Goal: Transaction & Acquisition: Download file/media

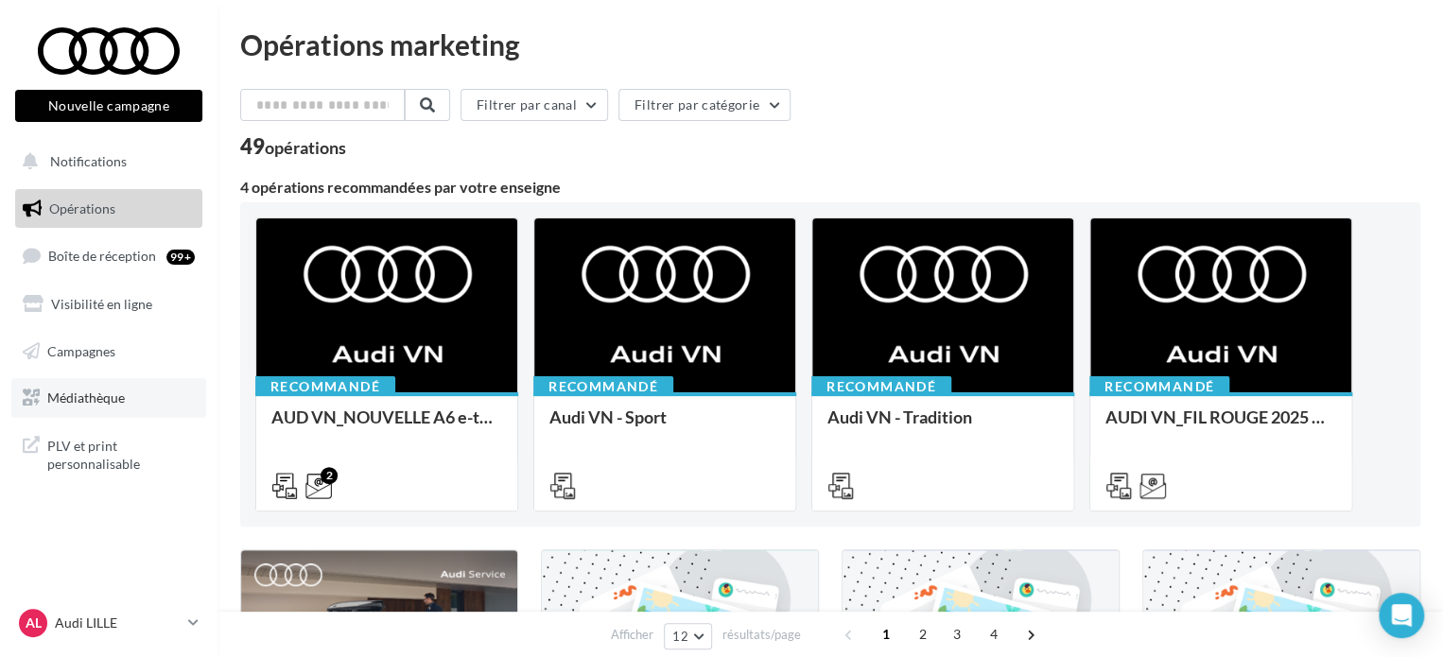
click at [107, 407] on link "Médiathèque" at bounding box center [108, 398] width 195 height 40
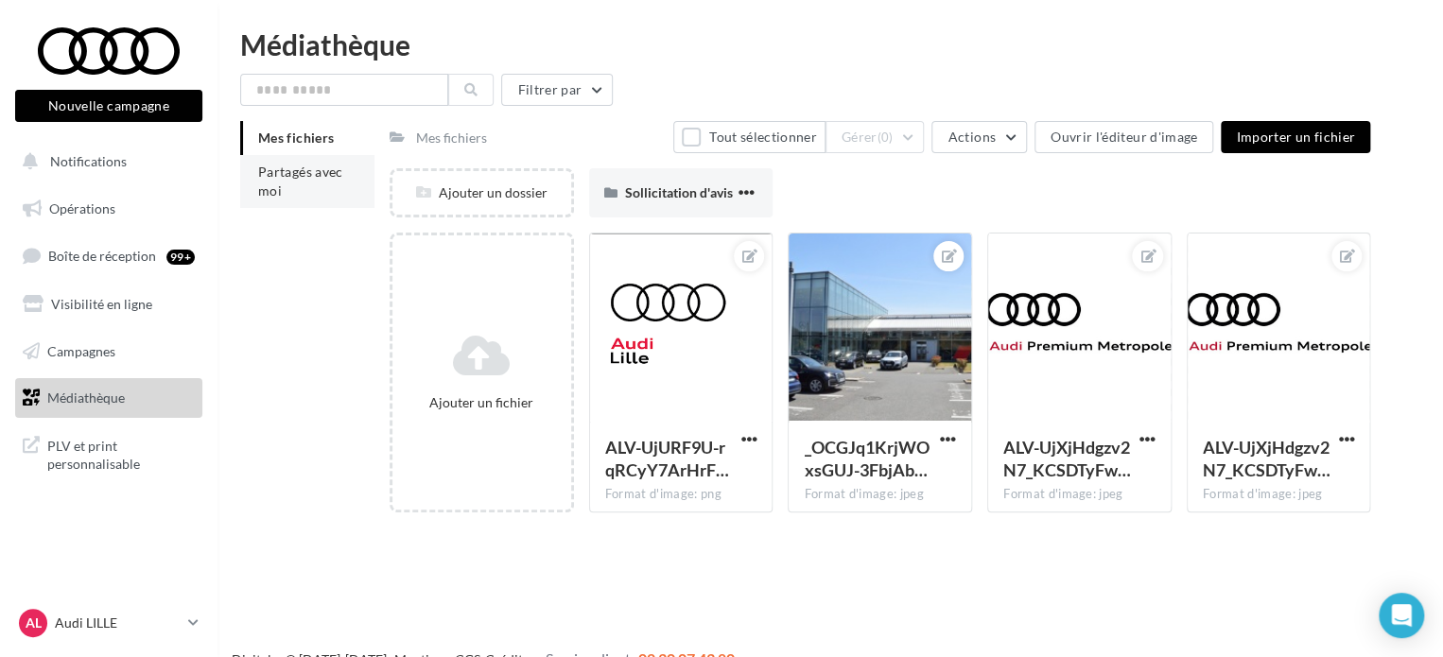
click at [292, 190] on li "Partagés avec moi" at bounding box center [307, 181] width 134 height 53
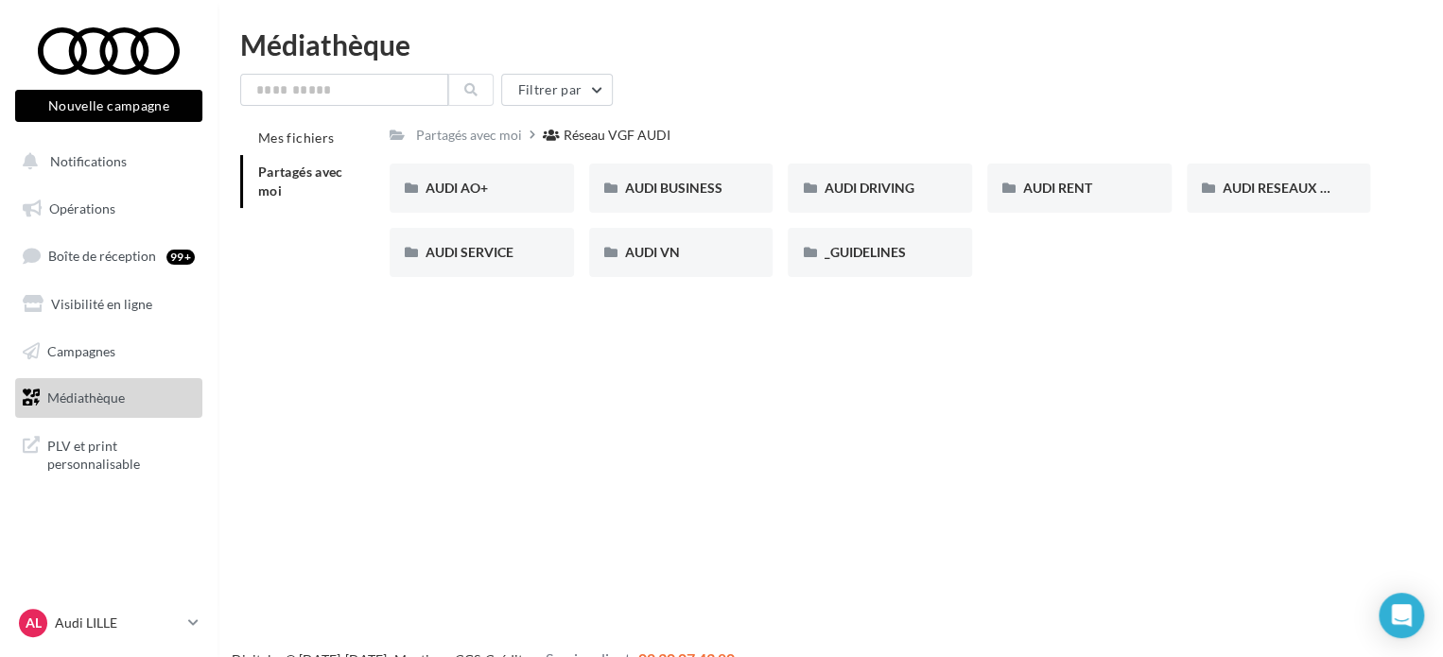
click at [1039, 274] on div "AUDI AO+ AUDI AO+ AUDI BUSINESS AUDI BUSINESS AUDI DRIVING AUDI DRIVING AUDI RE…" at bounding box center [888, 228] width 996 height 129
click at [662, 193] on span "AUDI BUSINESS" at bounding box center [673, 188] width 97 height 16
click at [330, 89] on input "text" at bounding box center [344, 90] width 208 height 32
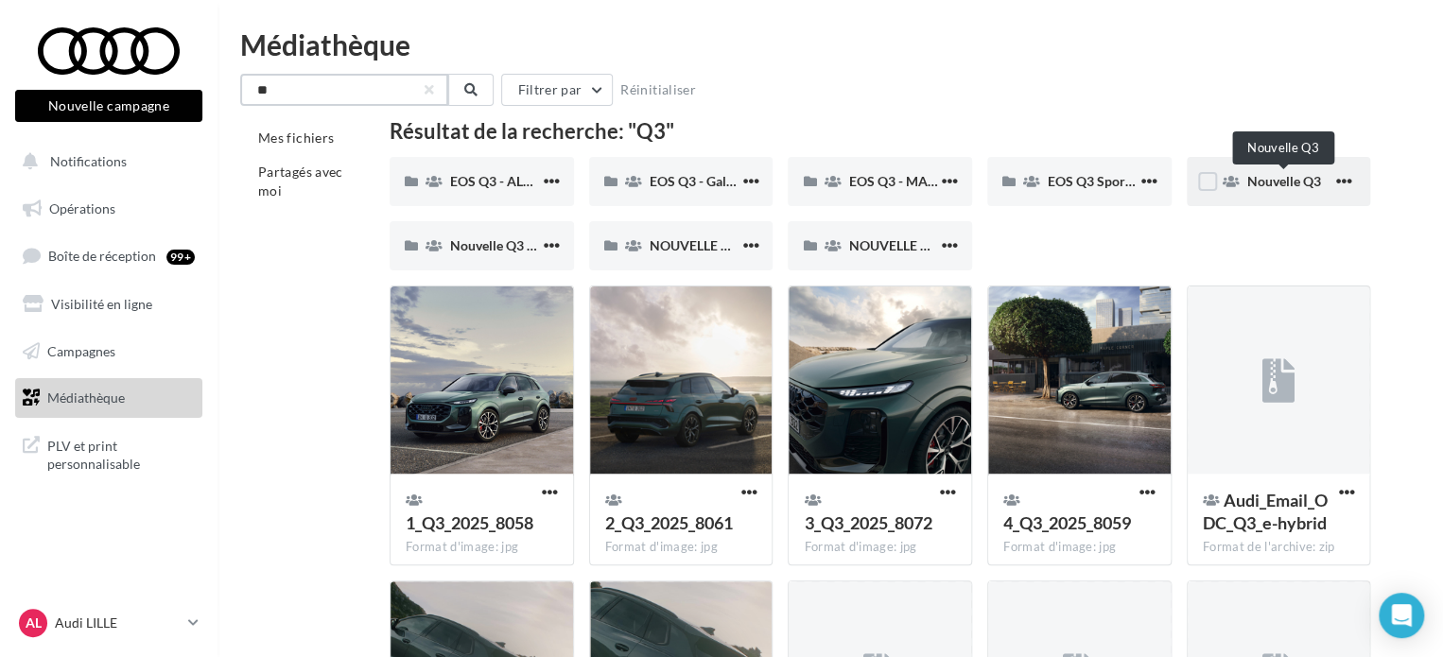
type input "**"
click at [1269, 188] on span "Nouvelle Q3" at bounding box center [1284, 181] width 74 height 16
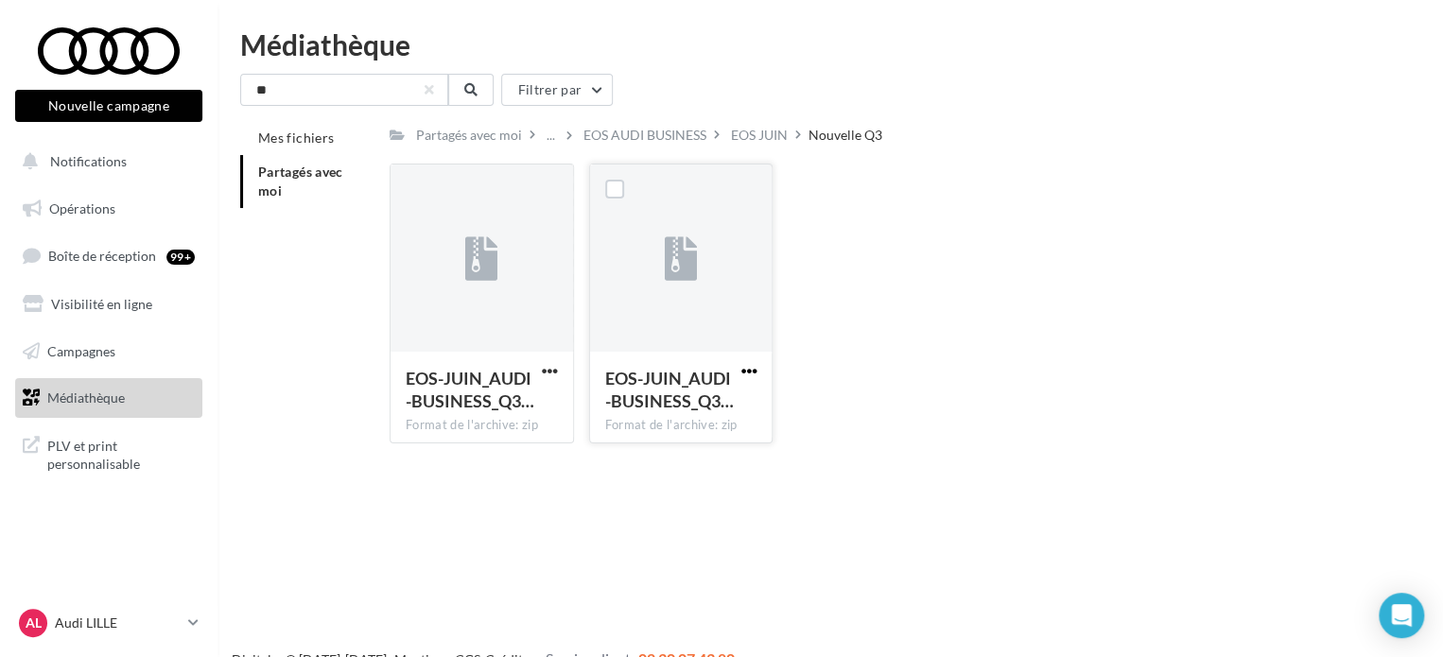
click at [750, 371] on span "button" at bounding box center [748, 371] width 16 height 16
click at [821, 372] on div "EOS-JUIN_AUDI-BUSINESS_Q3… Format de l'archive: zip EOS-JUIN_AUDI-BUSINESS_Q3_P…" at bounding box center [888, 311] width 996 height 295
click at [744, 370] on span "button" at bounding box center [748, 371] width 16 height 16
click at [686, 400] on button "Télécharger" at bounding box center [665, 408] width 189 height 49
click at [760, 131] on div "EOS JUIN" at bounding box center [759, 135] width 57 height 19
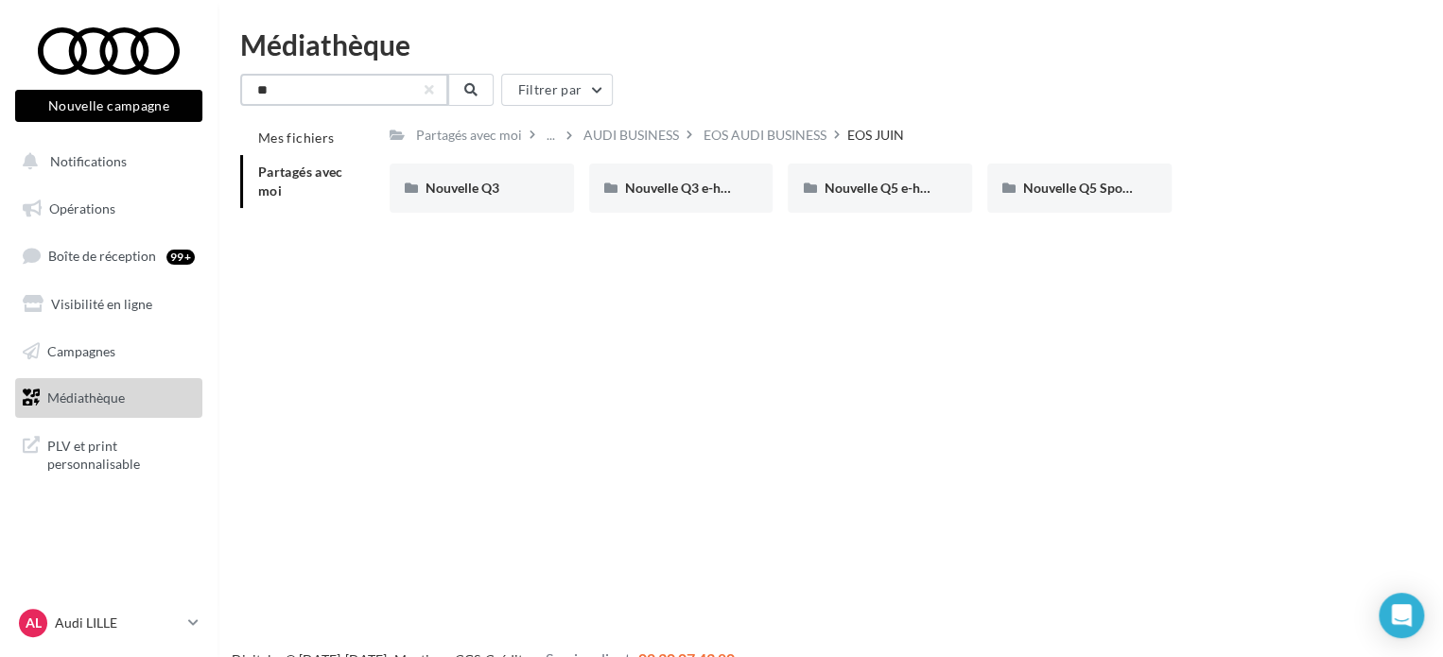
click at [370, 96] on input "**" at bounding box center [344, 90] width 208 height 32
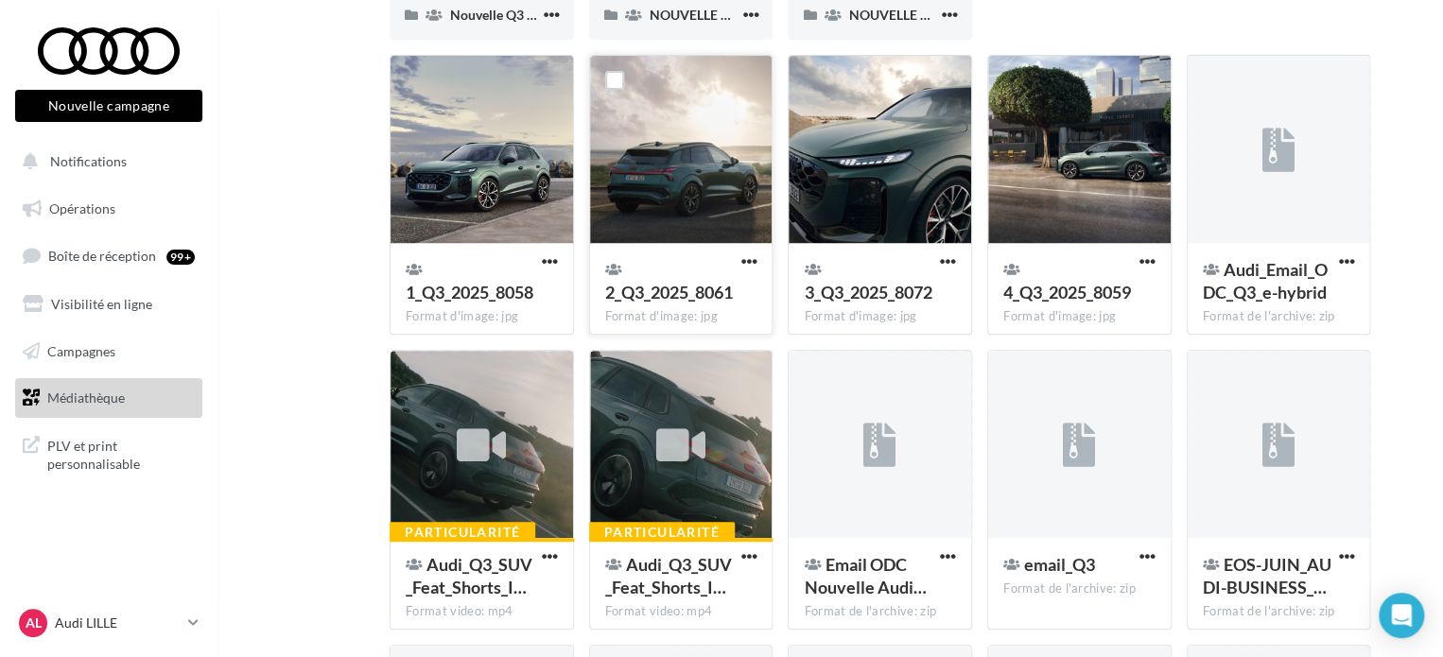
scroll to position [189, 0]
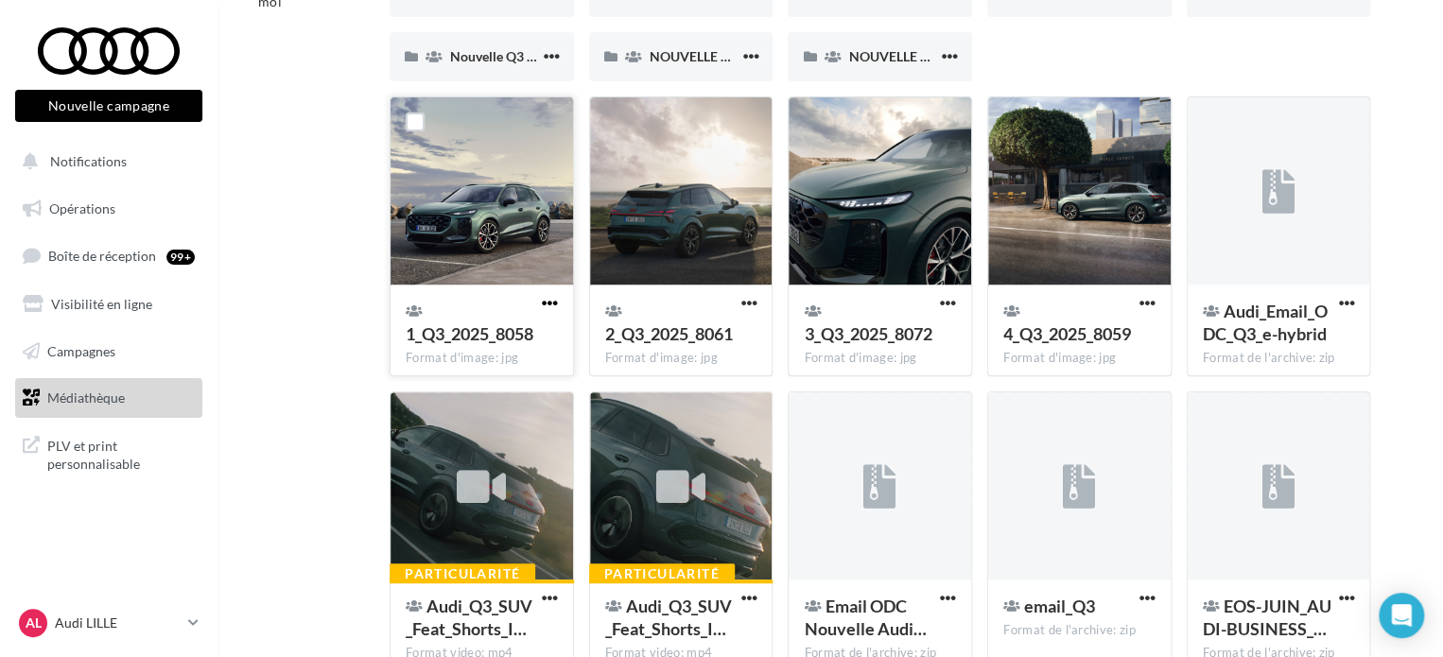
click at [548, 302] on span "button" at bounding box center [550, 303] width 16 height 16
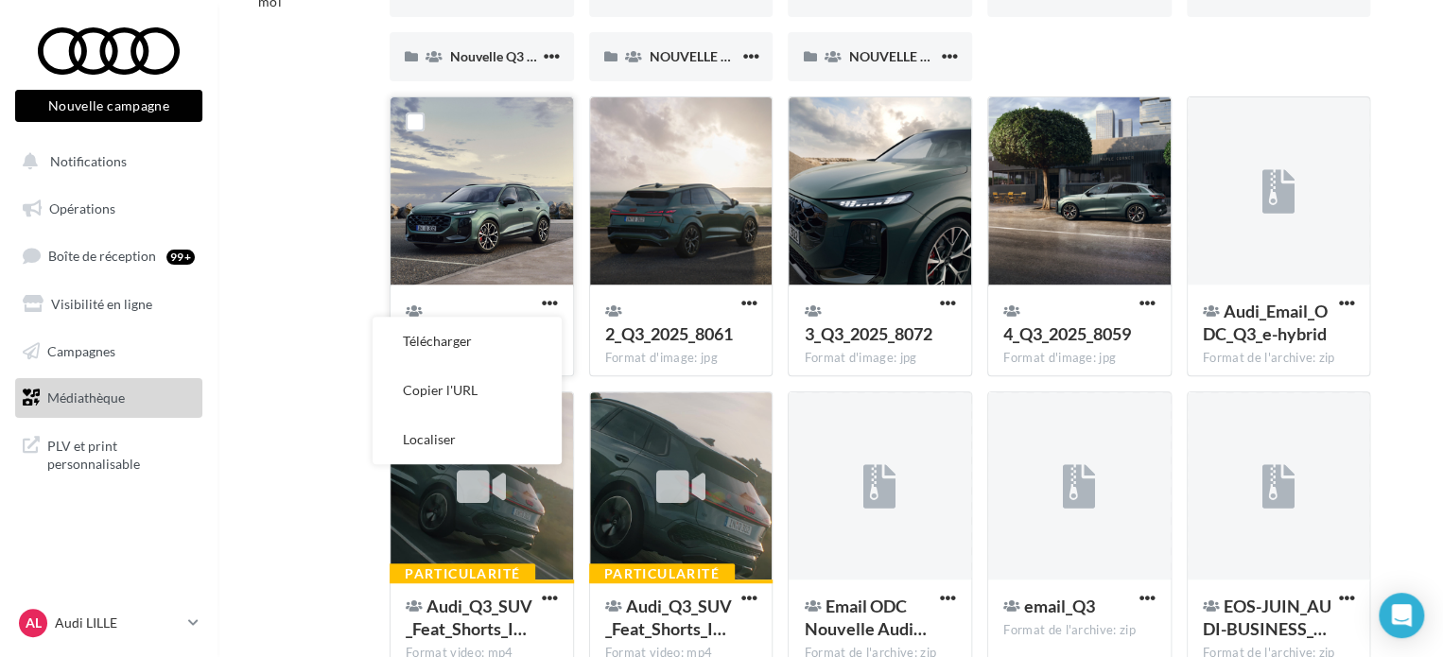
click at [464, 347] on button "Télécharger" at bounding box center [467, 341] width 189 height 49
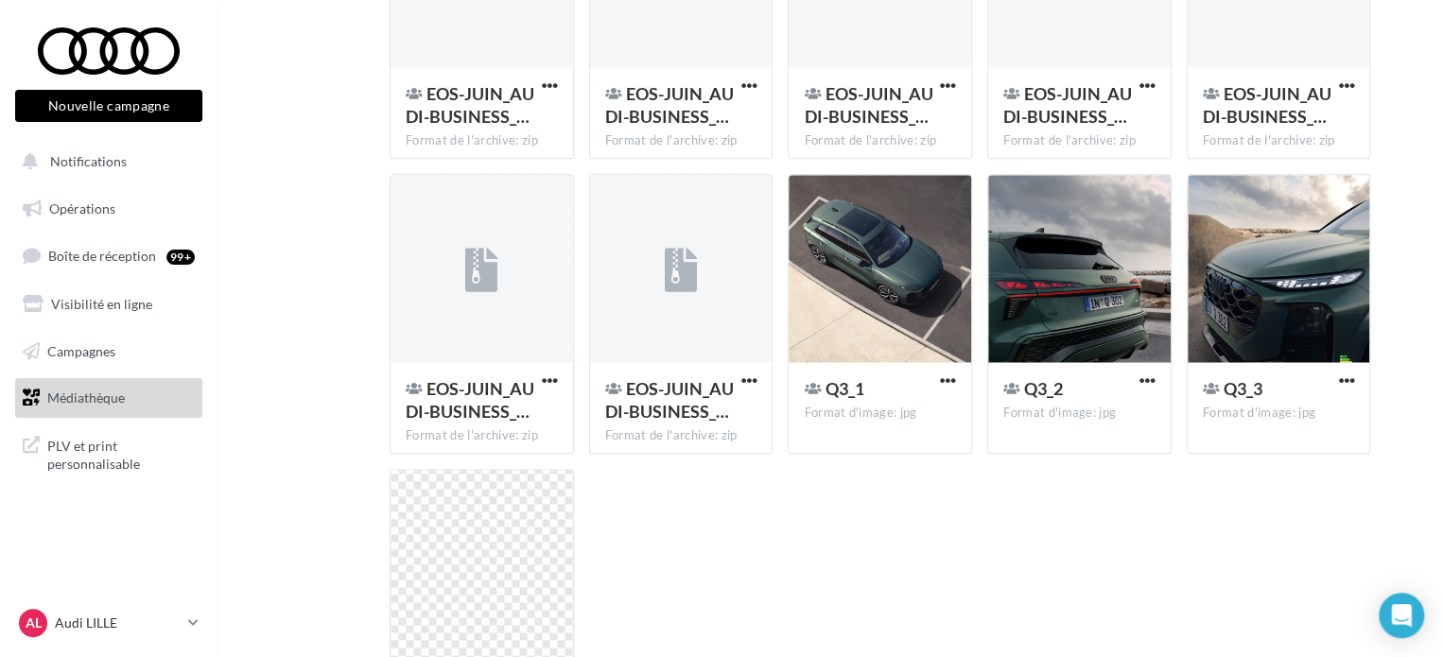
scroll to position [1040, 0]
